Goal: Information Seeking & Learning: Find specific fact

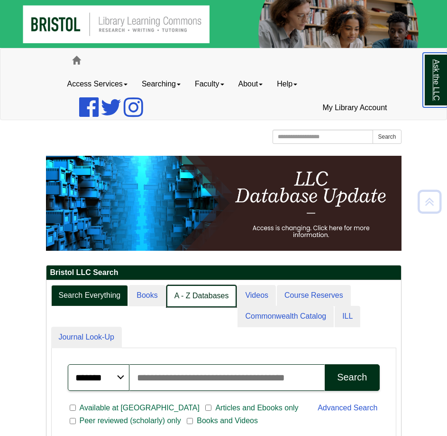
scroll to position [169, 355]
click at [198, 294] on link "A - Z Databases" at bounding box center [202, 296] width 71 height 22
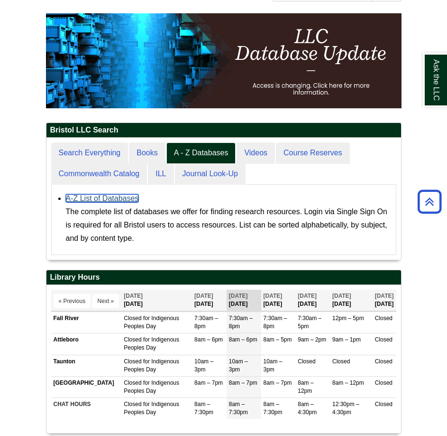
click at [88, 196] on link "A-Z List of Databases" at bounding box center [102, 198] width 73 height 8
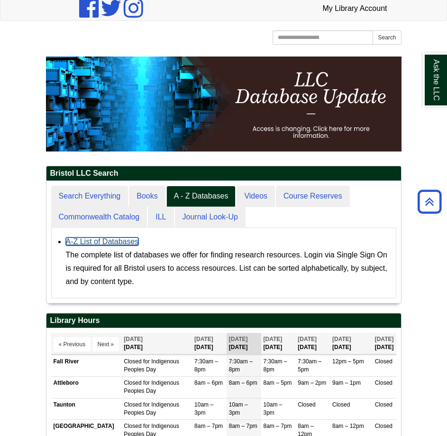
scroll to position [0, 0]
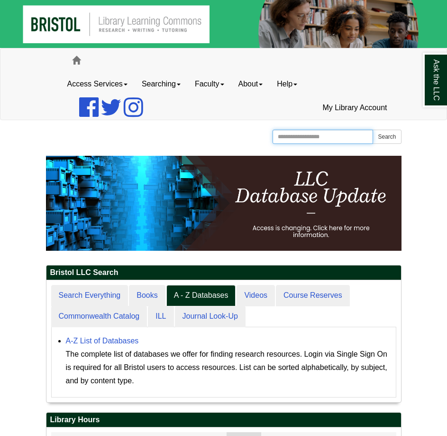
click at [308, 136] on input "Search the Website" at bounding box center [323, 137] width 101 height 14
type input "********"
click at [373, 130] on button "Search" at bounding box center [387, 137] width 28 height 14
